Goal: Task Accomplishment & Management: Use online tool/utility

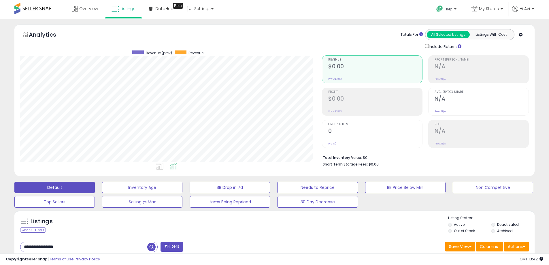
scroll to position [138, 0]
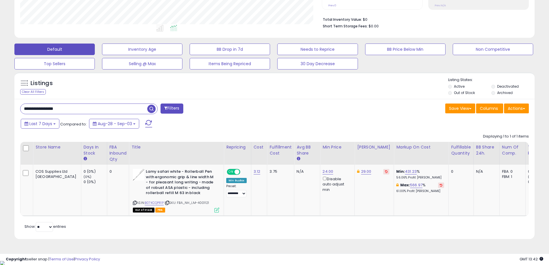
drag, startPoint x: -4, startPoint y: 113, endPoint x: -14, endPoint y: 113, distance: 9.8
paste input "text"
type input "**********"
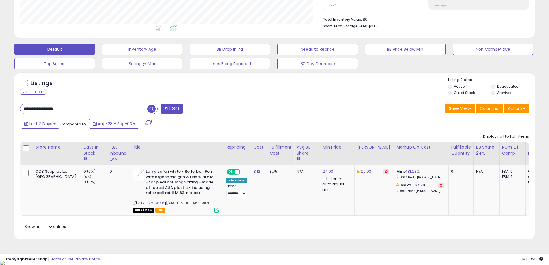
click at [152, 107] on span "button" at bounding box center [151, 109] width 8 height 8
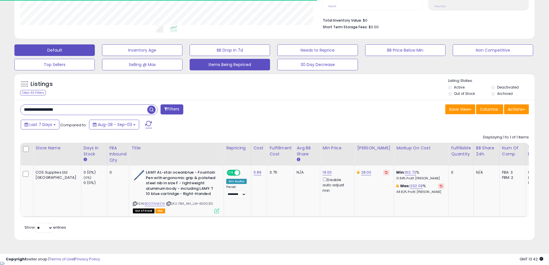
scroll to position [138, 0]
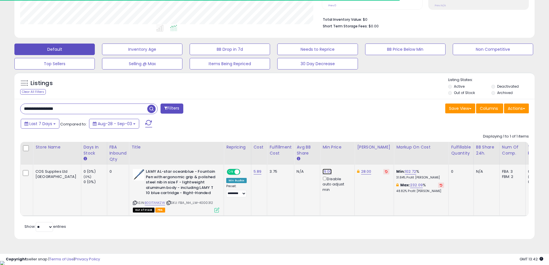
click at [322, 173] on link "19.00" at bounding box center [326, 171] width 9 height 6
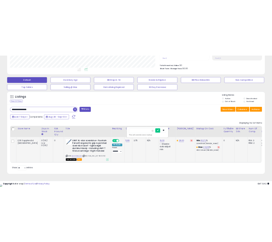
scroll to position [118, 302]
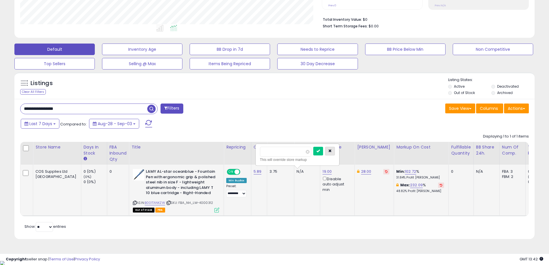
drag, startPoint x: 339, startPoint y: 153, endPoint x: 342, endPoint y: 158, distance: 6.5
click at [335, 153] on button "button" at bounding box center [330, 151] width 10 height 9
click at [361, 172] on link "28.00" at bounding box center [366, 171] width 10 height 6
drag, startPoint x: 275, startPoint y: 151, endPoint x: 262, endPoint y: 150, distance: 13.0
click at [262, 150] on table "Store Name Days In Stock FBA inbound Qty Title ROI" at bounding box center [370, 179] width 700 height 74
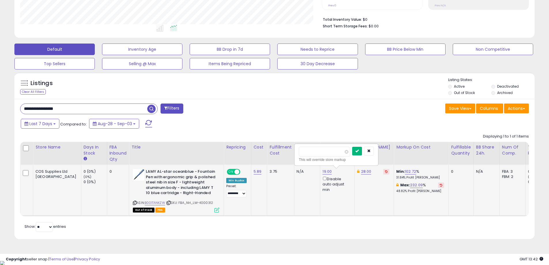
type input "**"
click at [359, 149] on icon "submit" at bounding box center [356, 150] width 3 height 3
click at [322, 171] on link "19.00" at bounding box center [326, 171] width 9 height 6
drag, startPoint x: 287, startPoint y: 151, endPoint x: 197, endPoint y: 151, distance: 89.3
click at [197, 151] on table "Store Name Days In Stock FBA inbound Qty Title ROI" at bounding box center [370, 179] width 700 height 74
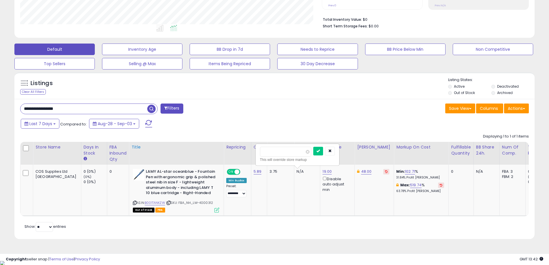
type input "**"
click button "submit" at bounding box center [318, 151] width 10 height 9
drag, startPoint x: 69, startPoint y: 106, endPoint x: 13, endPoint y: 107, distance: 55.9
click at [13, 107] on div "Listings Clear All Filters" at bounding box center [274, 157] width 528 height 177
click at [145, 203] on link "B001TANKZW" at bounding box center [155, 202] width 20 height 5
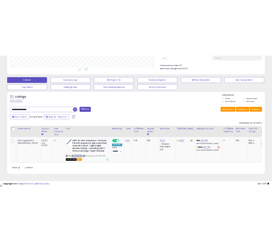
scroll to position [287874, 287746]
